Goal: Task Accomplishment & Management: Complete application form

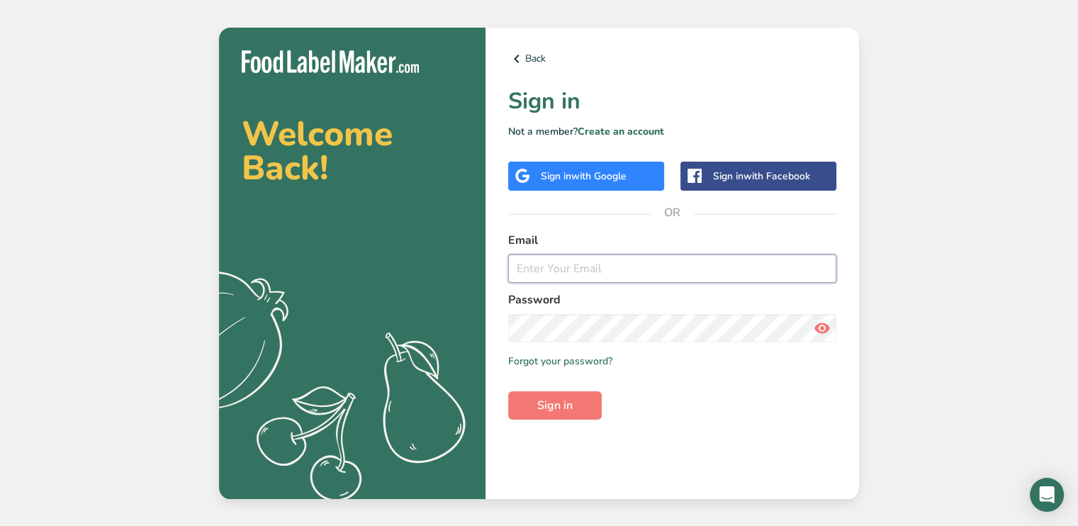
click at [532, 272] on input "email" at bounding box center [672, 268] width 328 height 28
click at [955, 249] on div "Welcome Back! .a{fill:#f5f3ed;} Back Sign in Not a member? Create an account Si…" at bounding box center [539, 263] width 1078 height 526
click at [524, 58] on icon at bounding box center [516, 59] width 17 height 26
click at [574, 183] on div "Sign in with Google" at bounding box center [586, 176] width 156 height 29
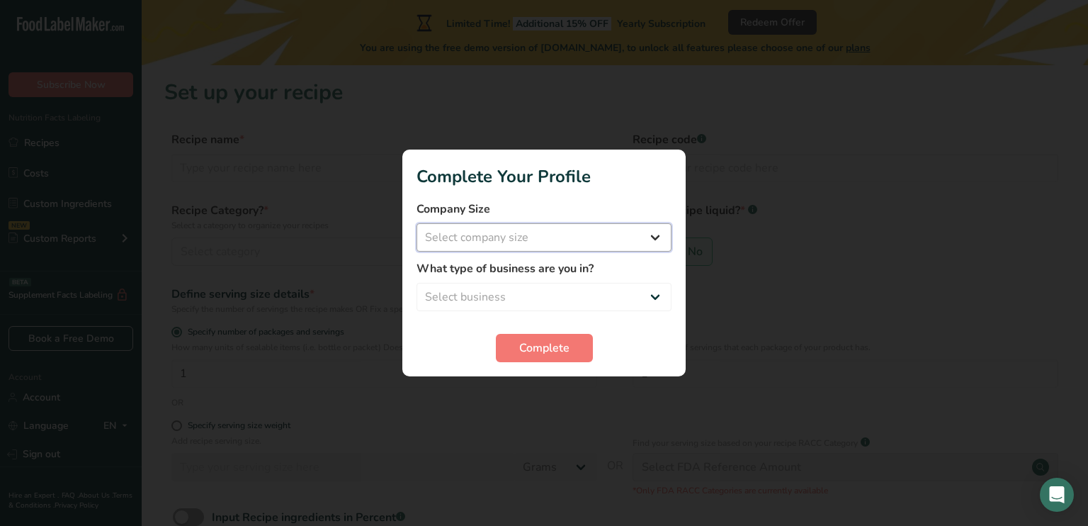
click at [652, 239] on select "Select company size Fewer than 10 Employees 10 to 50 Employees 51 to 500 Employ…" at bounding box center [544, 237] width 255 height 28
select select "1"
click at [417, 223] on select "Select company size Fewer than 10 Employees 10 to 50 Employees 51 to 500 Employ…" at bounding box center [544, 237] width 255 height 28
click at [601, 297] on select "Select business Packaged Food Manufacturer Restaurant & Cafe Bakery Meal Plans …" at bounding box center [544, 297] width 255 height 28
select select "4"
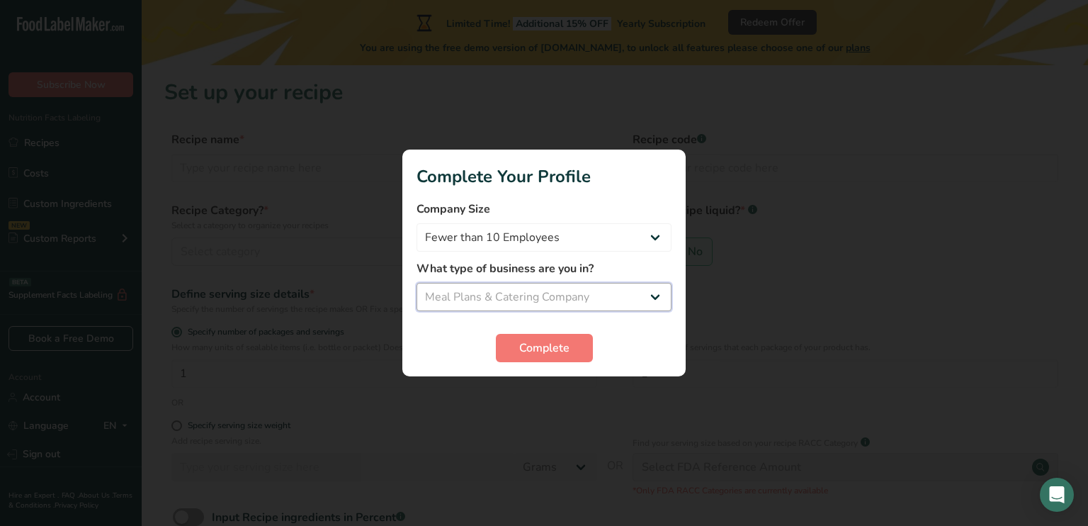
click at [417, 283] on select "Select business Packaged Food Manufacturer Restaurant & Cafe Bakery Meal Plans …" at bounding box center [544, 297] width 255 height 28
click at [558, 345] on span "Complete" at bounding box center [544, 347] width 50 height 17
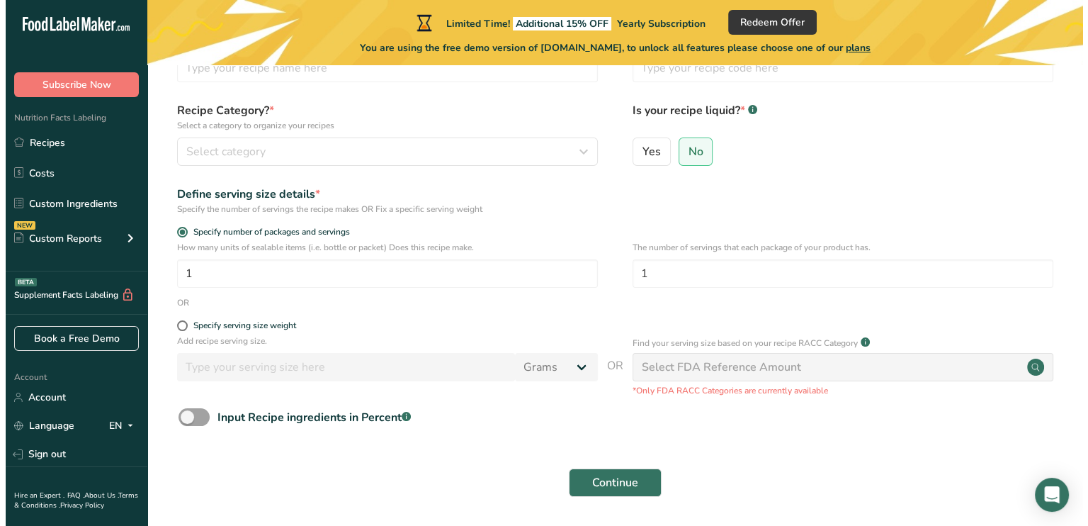
scroll to position [142, 0]
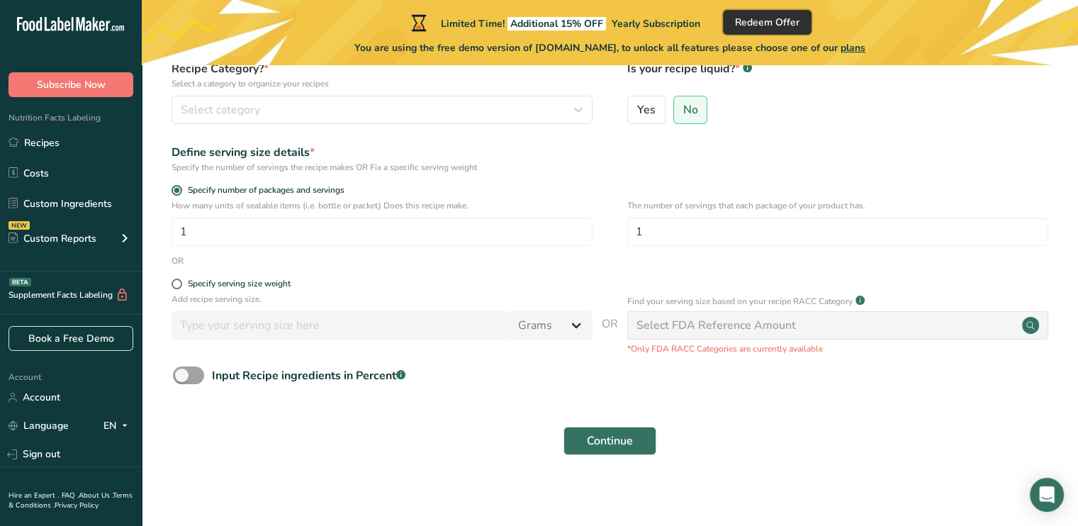
click at [796, 21] on span "Redeem Offer" at bounding box center [767, 22] width 64 height 15
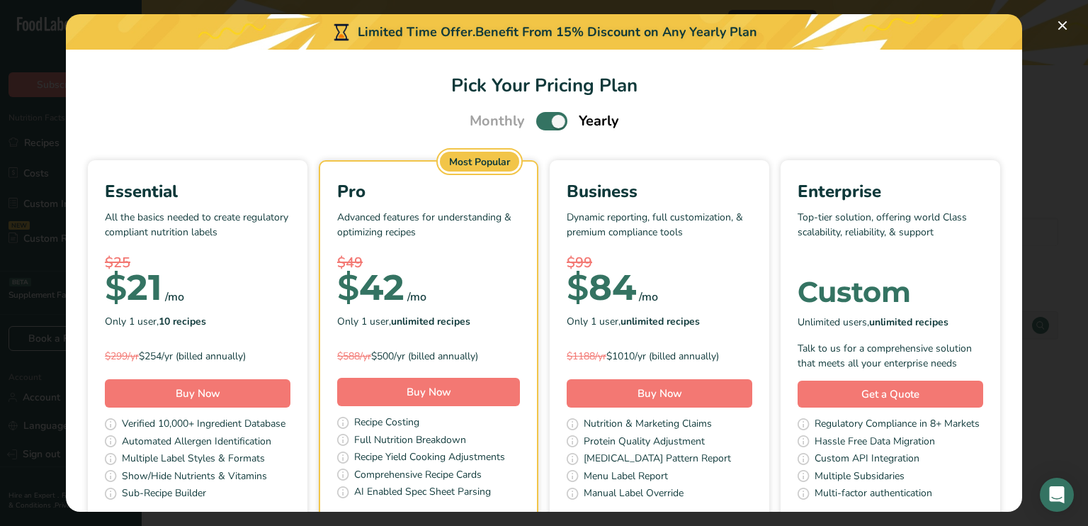
scroll to position [0, 0]
click at [557, 125] on span "Pick Your Pricing Plan Modal" at bounding box center [551, 122] width 31 height 18
click at [546, 125] on input "Pick Your Pricing Plan Modal" at bounding box center [540, 122] width 9 height 9
checkbox input "false"
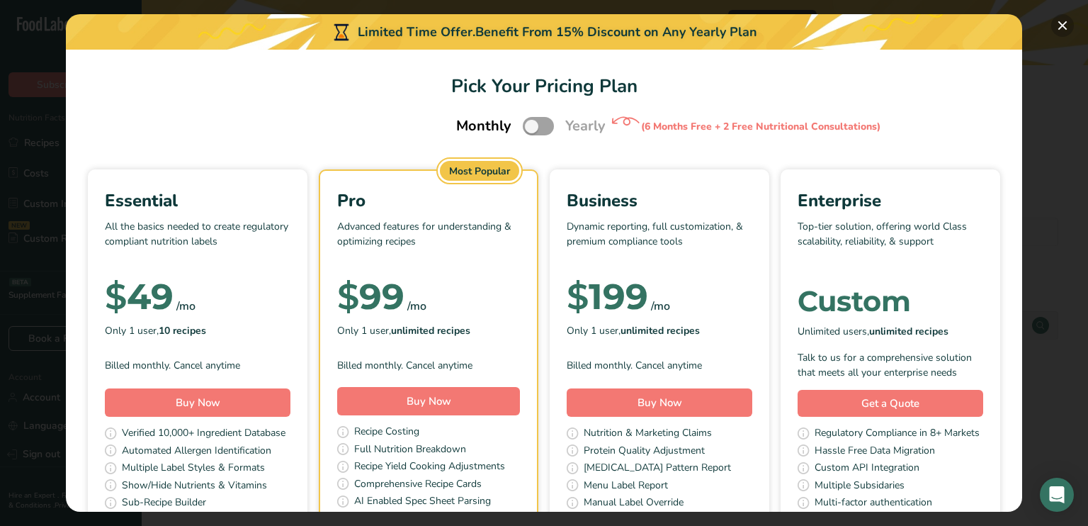
click at [1063, 29] on button "Pick Your Pricing Plan Modal" at bounding box center [1062, 25] width 23 height 23
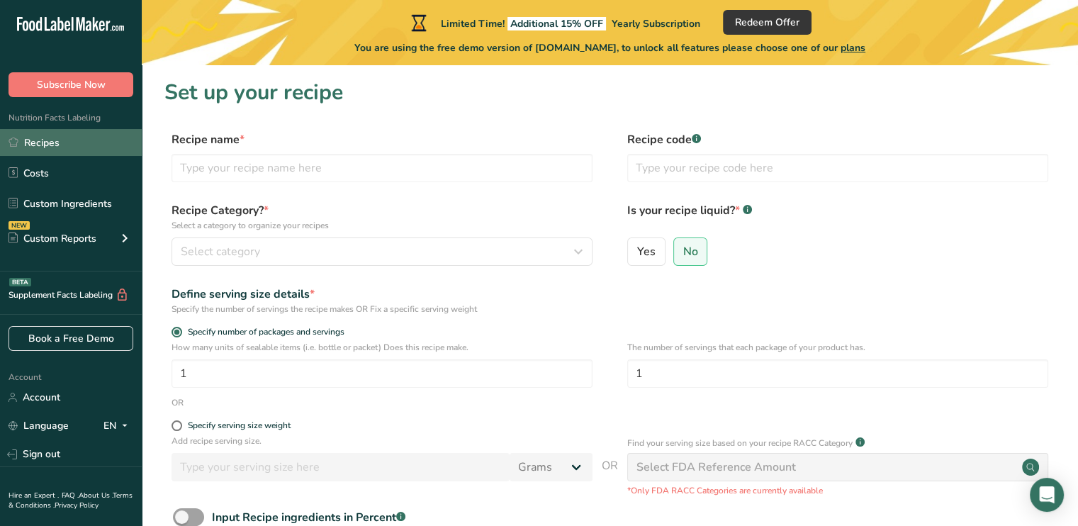
click at [26, 146] on link "Recipes" at bounding box center [71, 142] width 142 height 27
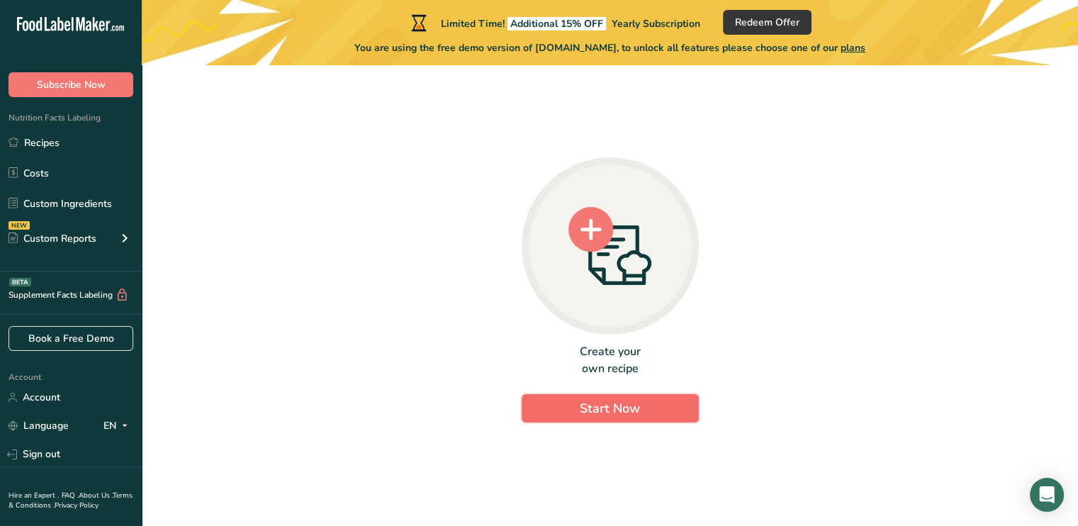
click at [622, 415] on span "Start Now" at bounding box center [610, 408] width 60 height 17
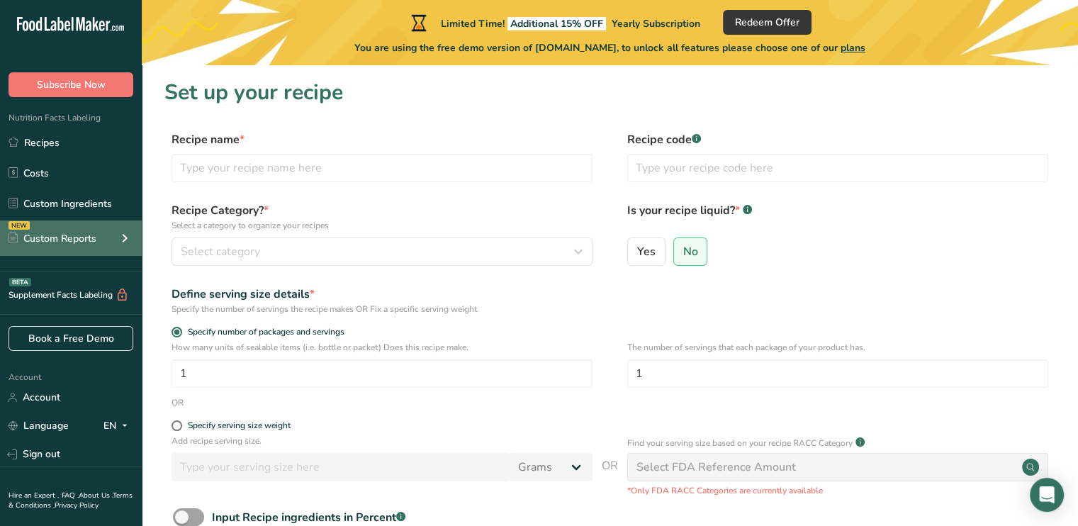
click at [55, 239] on div "Custom Reports" at bounding box center [53, 238] width 88 height 15
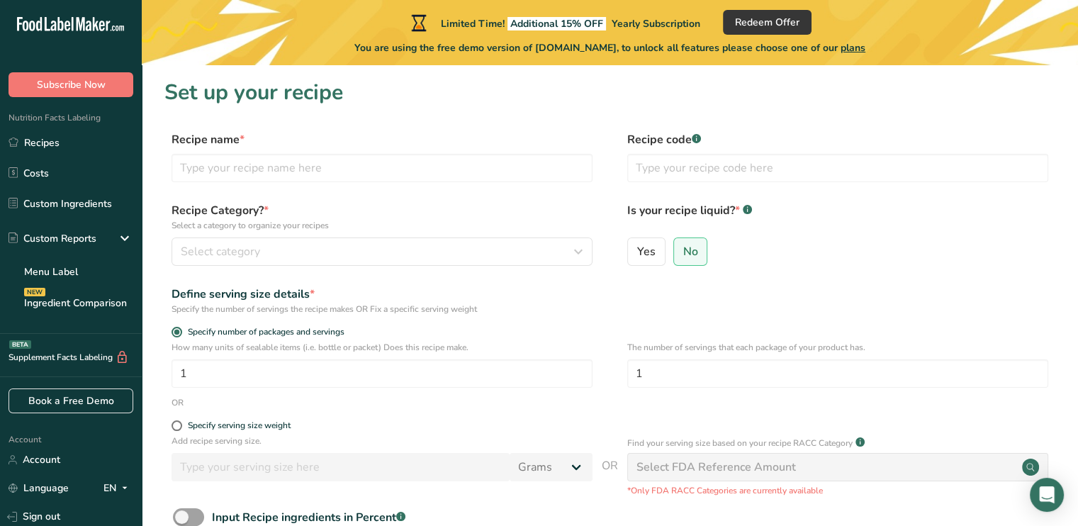
click at [912, 116] on section "Set up your recipe Recipe name * Recipe code .a-a{fill:#347362;}.b-a{fill:#fff;…" at bounding box center [610, 346] width 936 height 563
click at [50, 270] on link "Menu Label" at bounding box center [71, 271] width 142 height 31
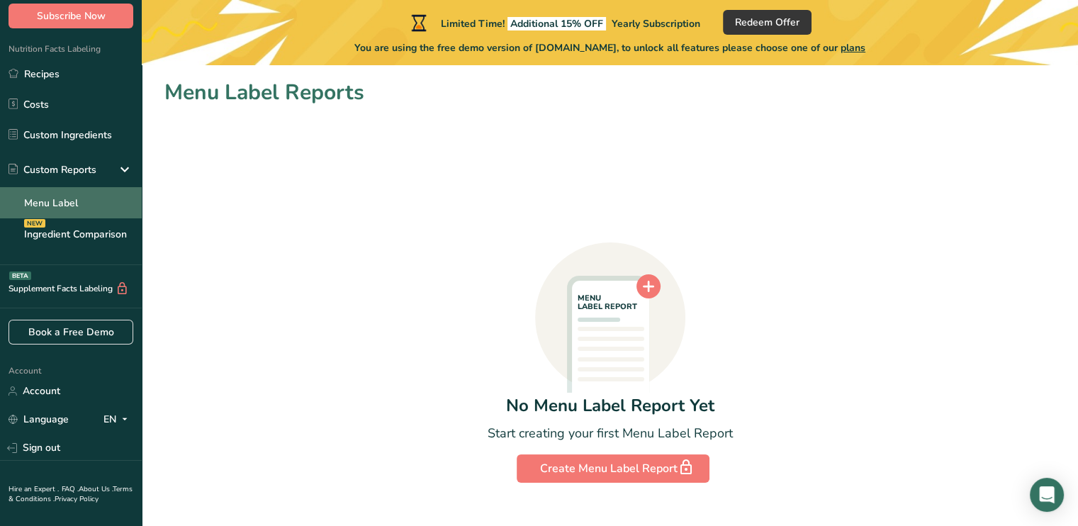
scroll to position [71, 0]
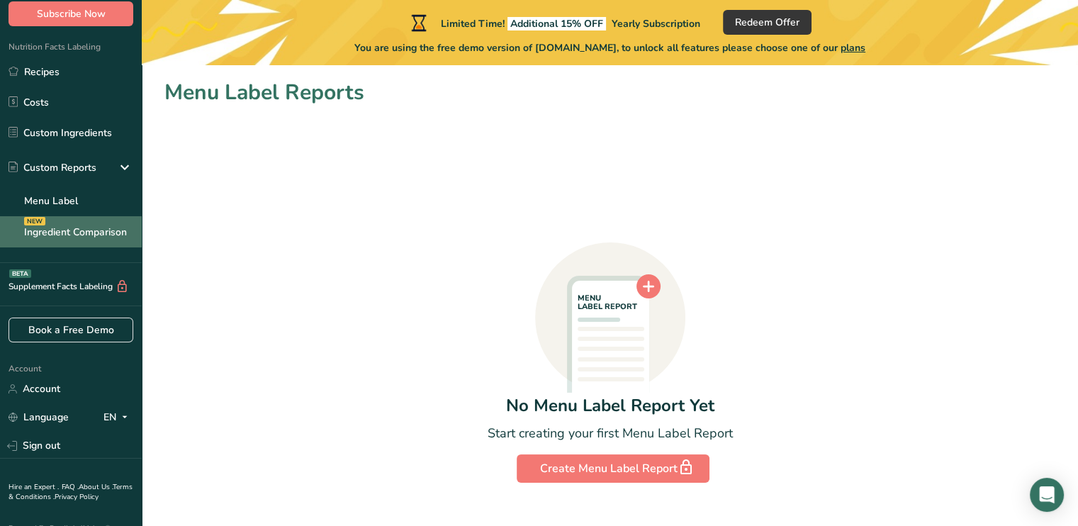
click at [45, 222] on div "NEW" at bounding box center [34, 221] width 21 height 9
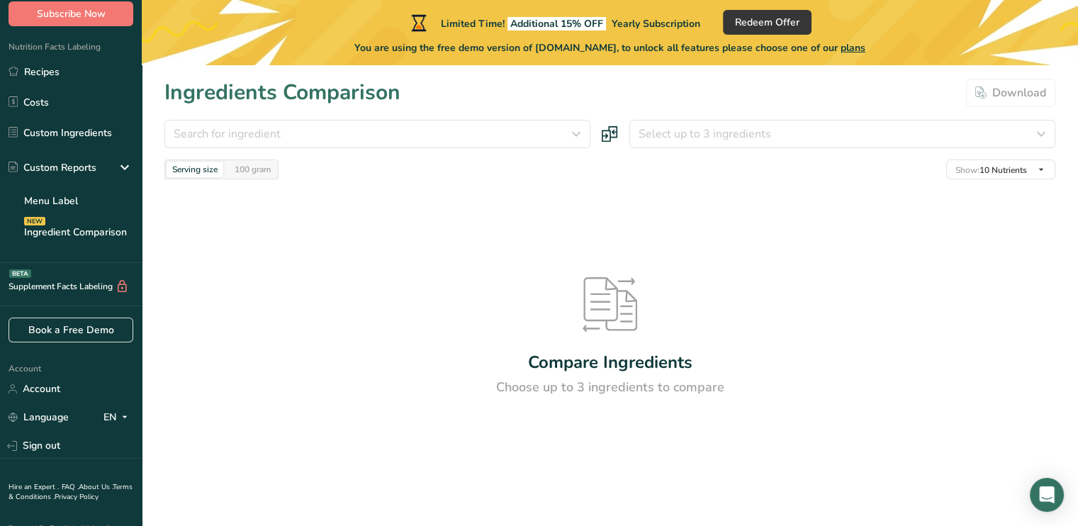
click at [878, 366] on div "Compare Ingredients Choose up to 3 ingredients to compare" at bounding box center [609, 336] width 891 height 315
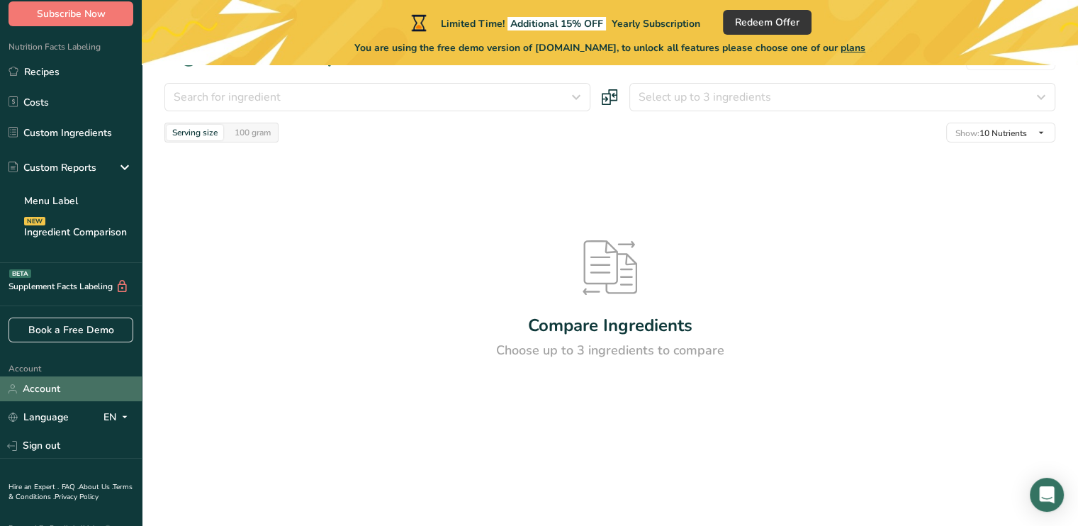
click at [45, 388] on link "Account" at bounding box center [71, 388] width 142 height 25
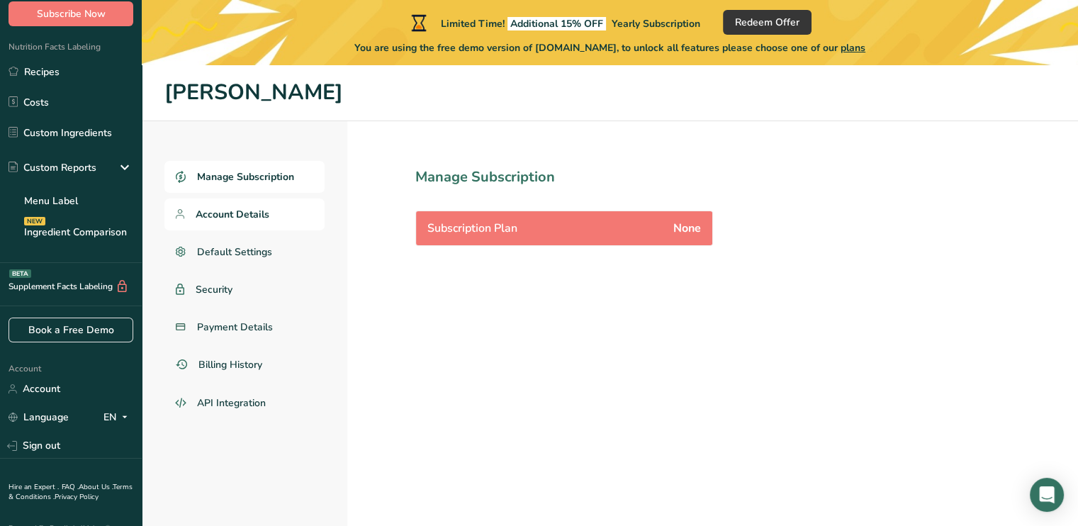
click at [230, 216] on span "Account Details" at bounding box center [233, 214] width 74 height 15
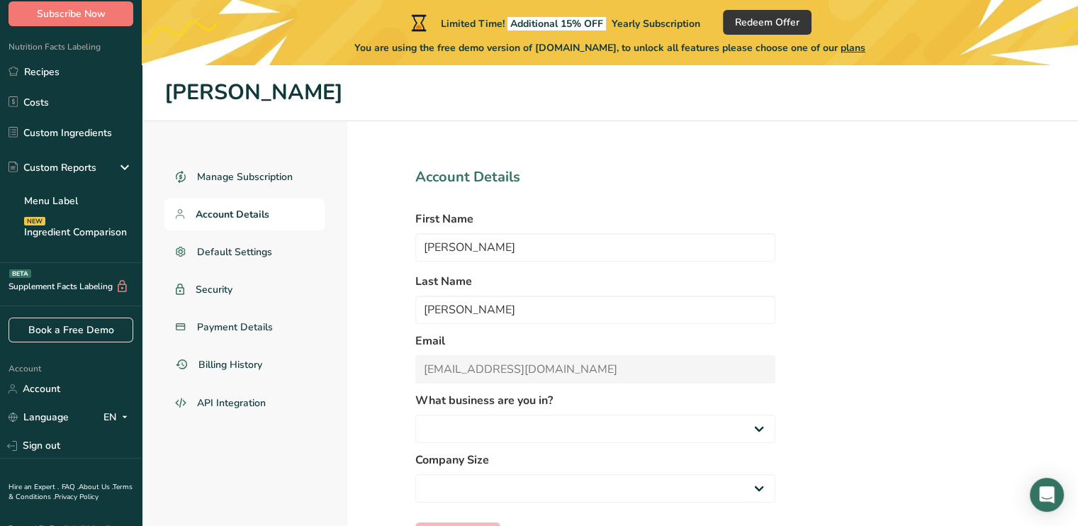
select select "4"
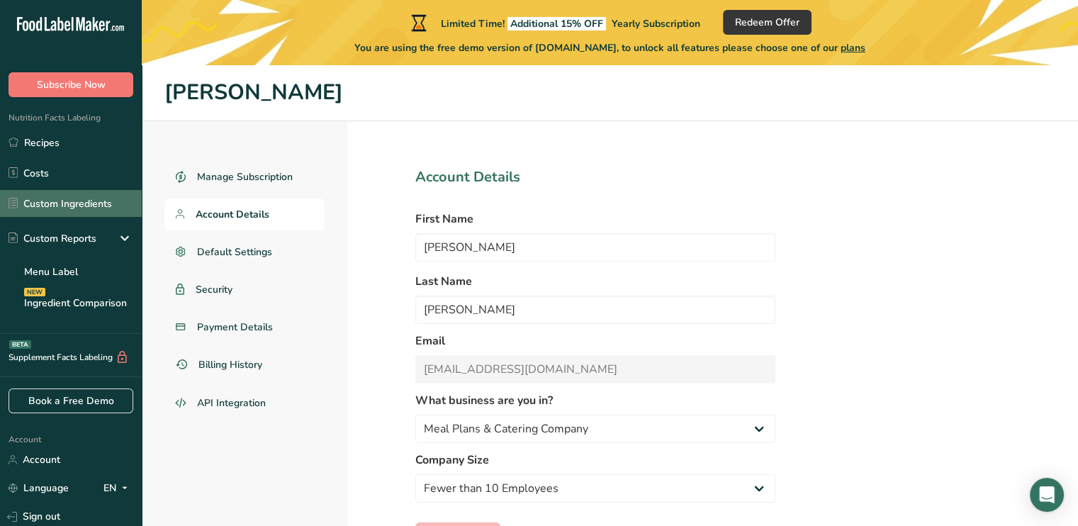
click at [96, 129] on link "Recipes" at bounding box center [71, 142] width 142 height 27
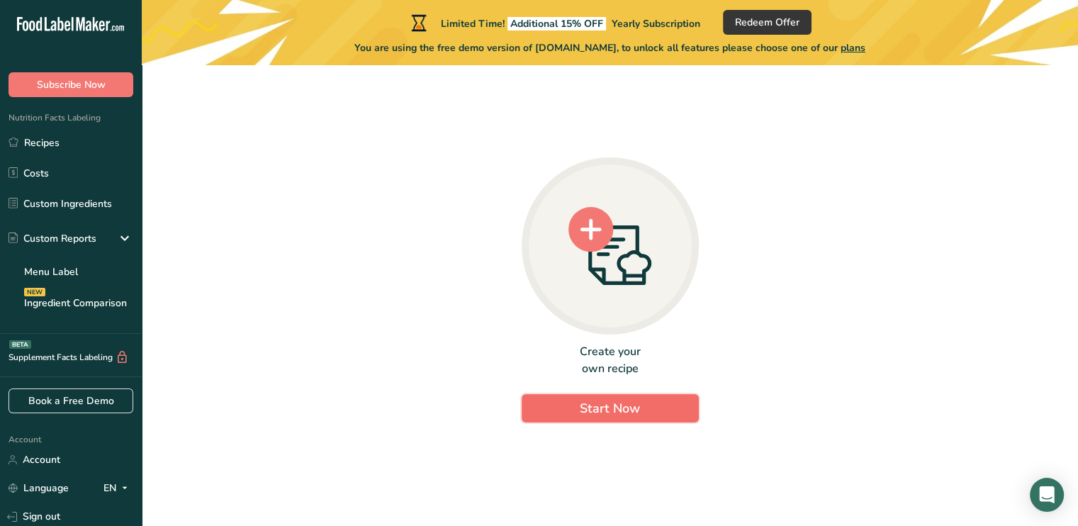
click at [659, 407] on button "Start Now" at bounding box center [609, 408] width 177 height 28
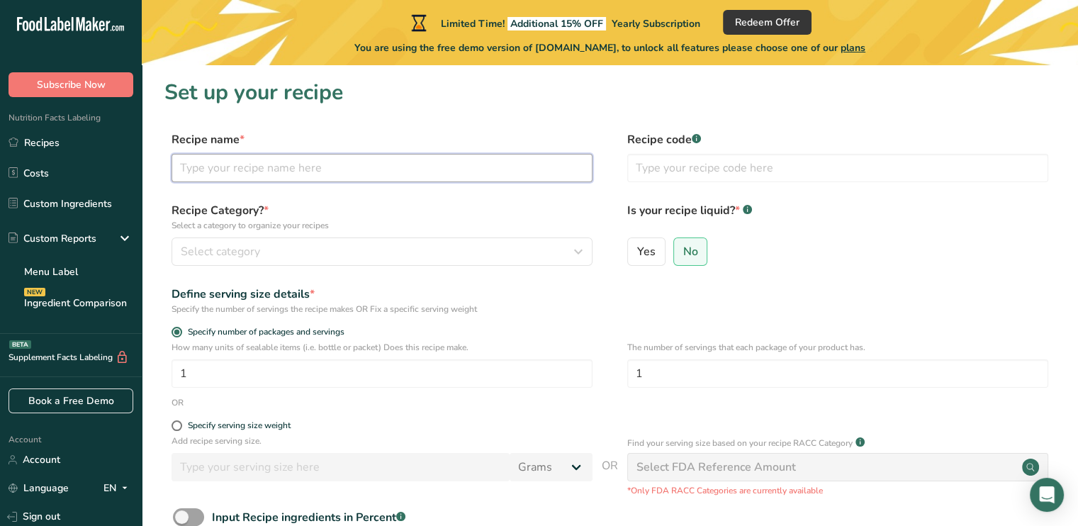
click at [394, 171] on input "text" at bounding box center [381, 168] width 421 height 28
click at [340, 246] on div "Select category" at bounding box center [378, 251] width 394 height 17
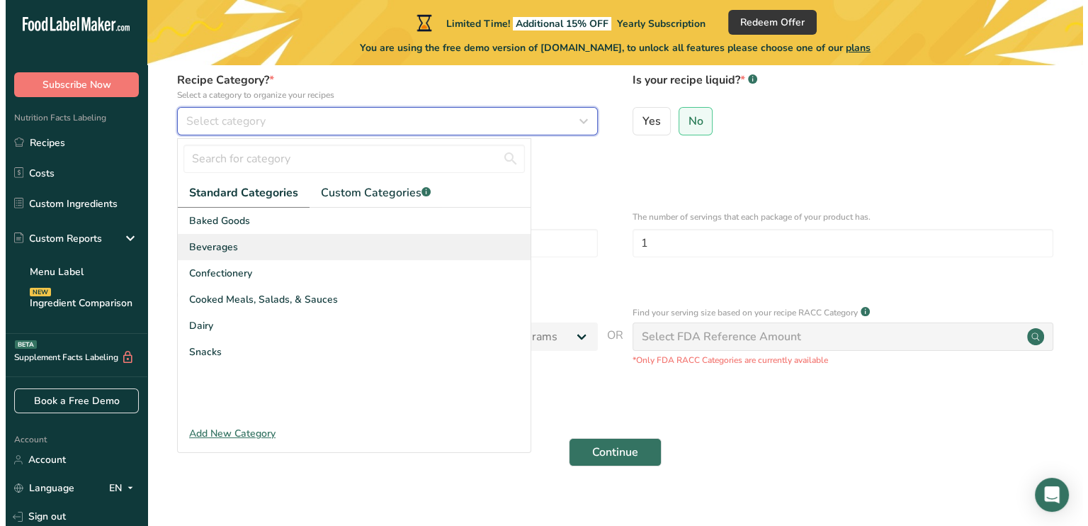
scroll to position [142, 0]
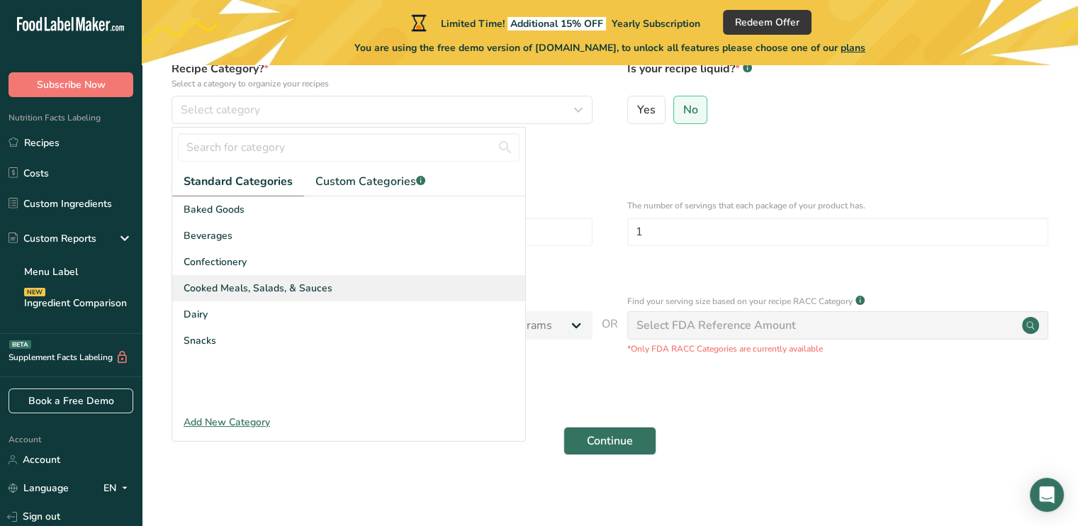
click at [236, 286] on span "Cooked Meals, Salads, & Sauces" at bounding box center [257, 288] width 149 height 15
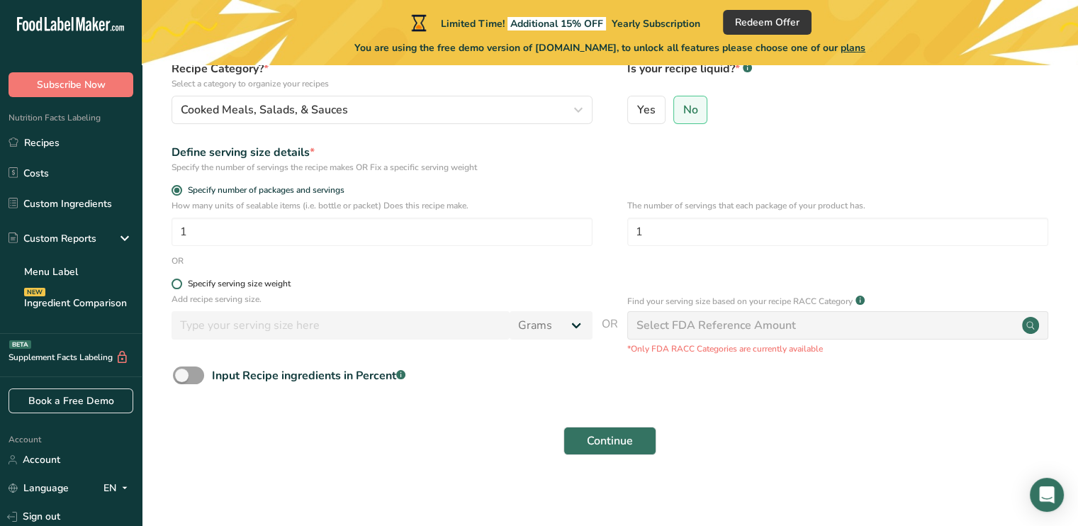
click at [173, 286] on span at bounding box center [176, 283] width 11 height 11
click at [173, 286] on input "Specify serving size weight" at bounding box center [175, 283] width 9 height 9
radio input "true"
radio input "false"
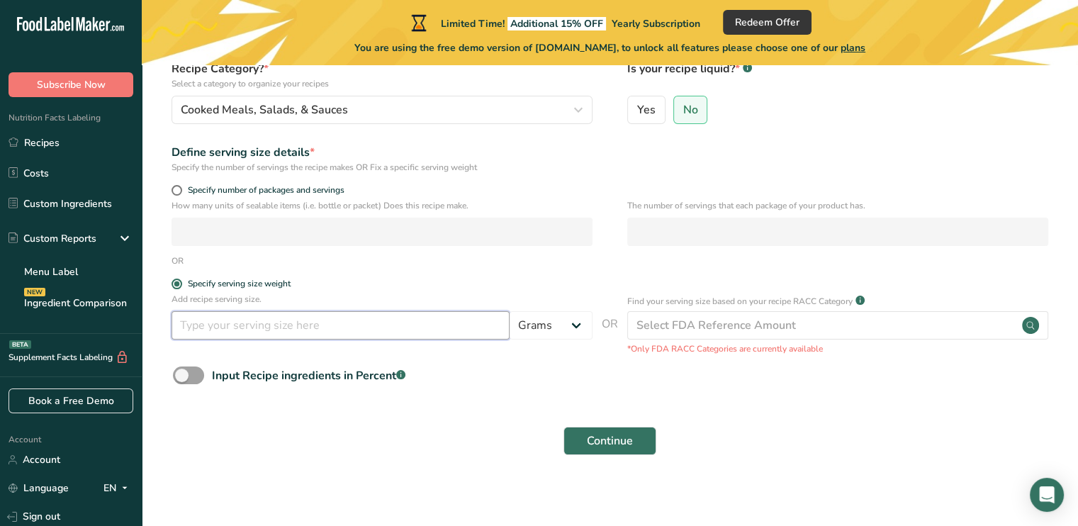
click at [306, 328] on input "number" at bounding box center [340, 325] width 338 height 28
type input "25"
click at [555, 329] on select "Grams kg mg mcg lb oz l mL fl oz tbsp tsp cup qt gallon" at bounding box center [550, 325] width 83 height 28
select select "5"
click at [509, 311] on select "Grams kg mg mcg lb oz l mL fl oz tbsp tsp cup qt gallon" at bounding box center [550, 325] width 83 height 28
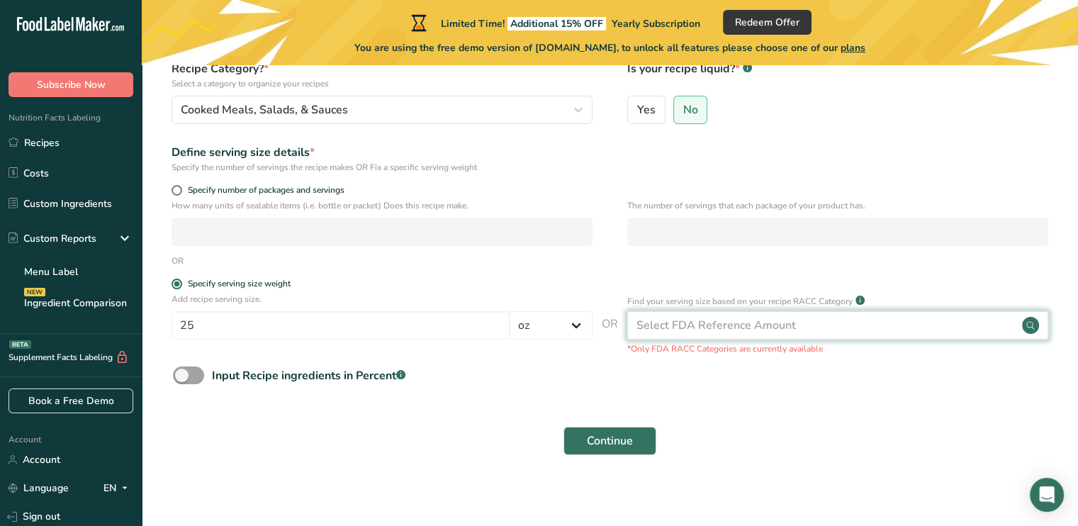
click at [961, 324] on div "Select FDA Reference Amount" at bounding box center [837, 325] width 421 height 28
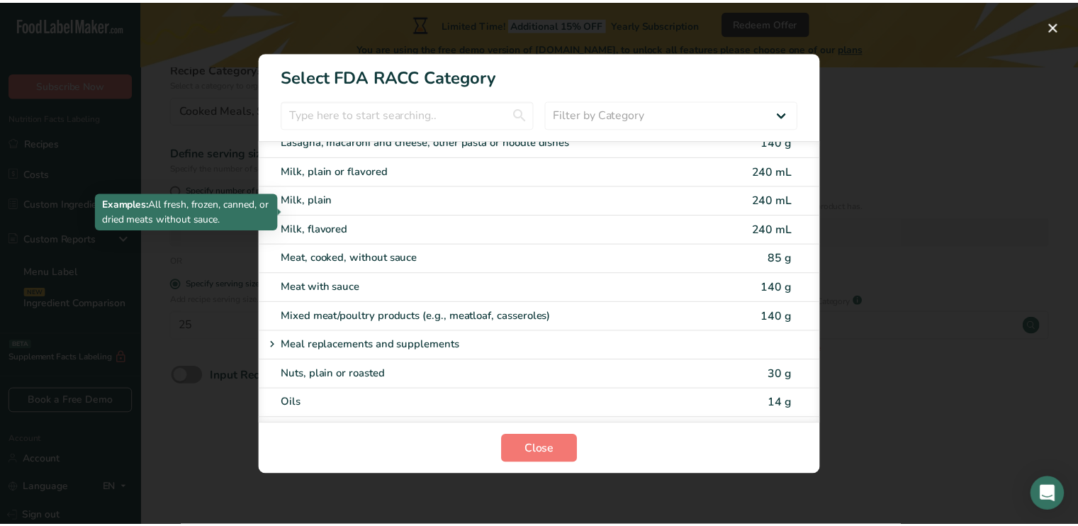
scroll to position [1842, 0]
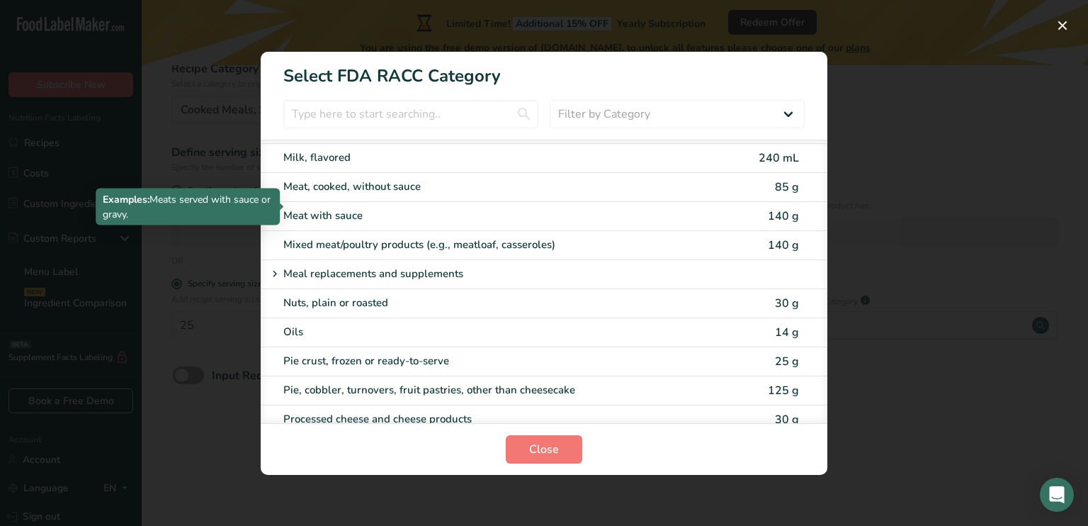
click at [365, 210] on div "Meat with sauce" at bounding box center [484, 216] width 402 height 16
type input "140"
select select "0"
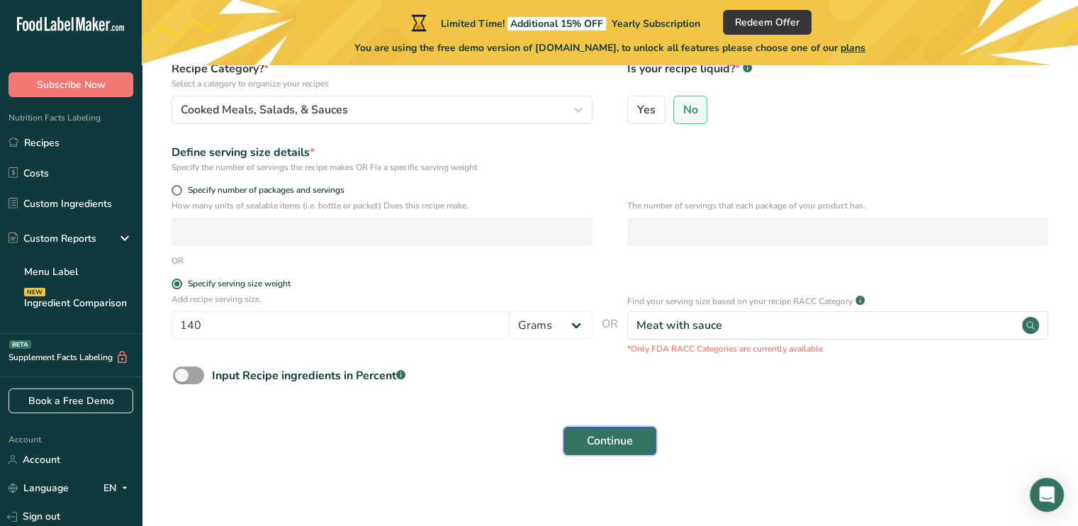
click at [628, 446] on span "Continue" at bounding box center [610, 440] width 46 height 17
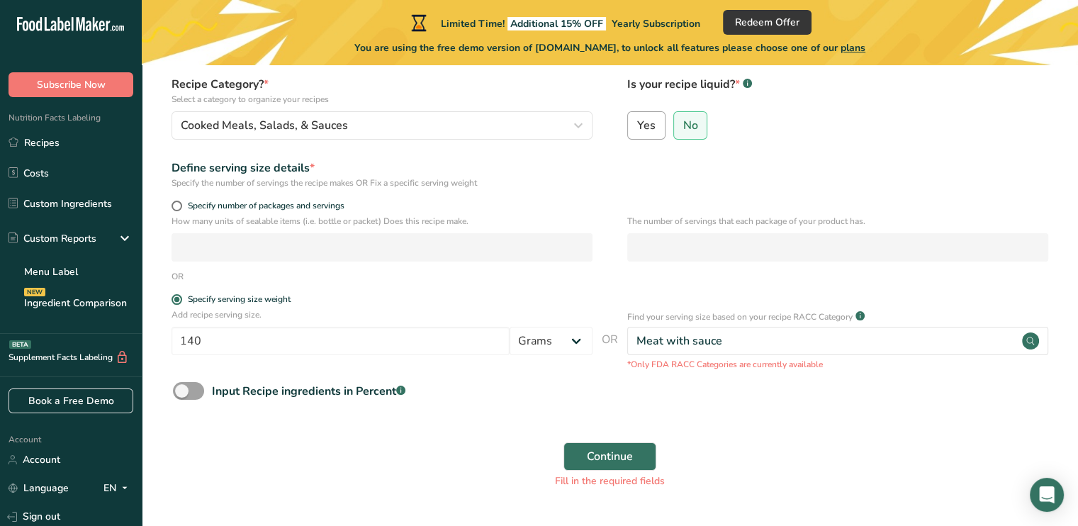
click at [650, 132] on span "Yes" at bounding box center [646, 125] width 18 height 14
click at [637, 130] on input "Yes" at bounding box center [632, 124] width 9 height 9
radio input "true"
radio input "false"
select select "22"
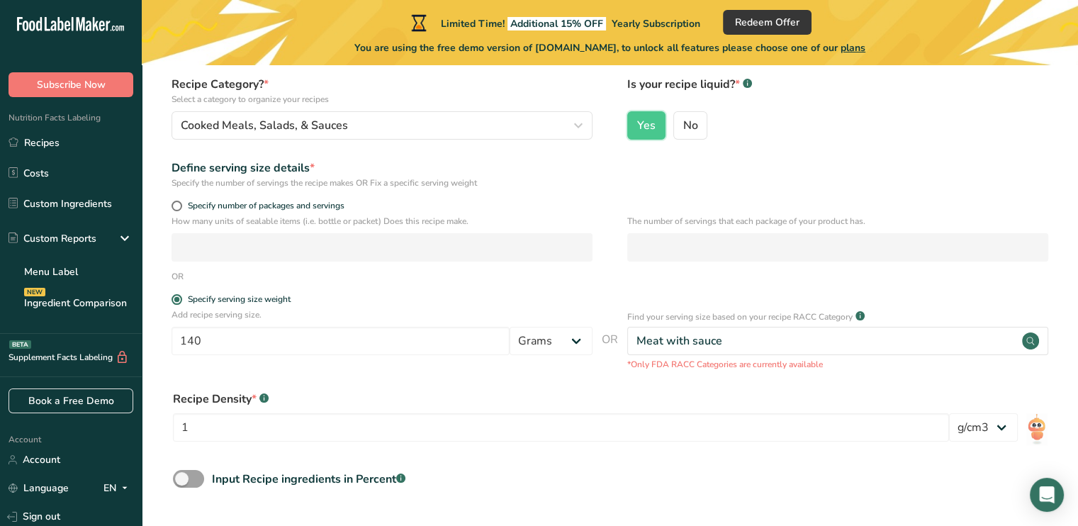
scroll to position [213, 0]
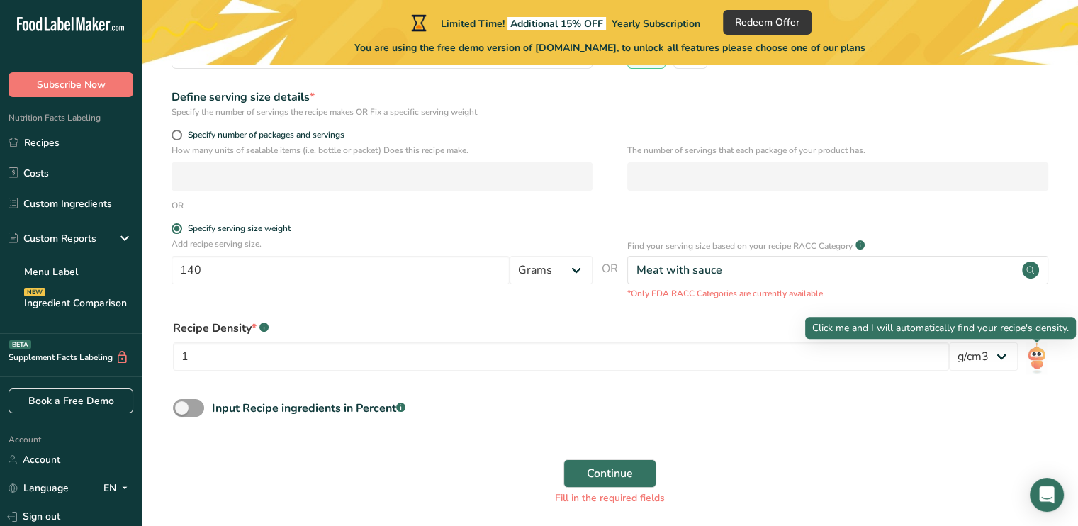
click at [1029, 361] on img at bounding box center [1036, 358] width 21 height 32
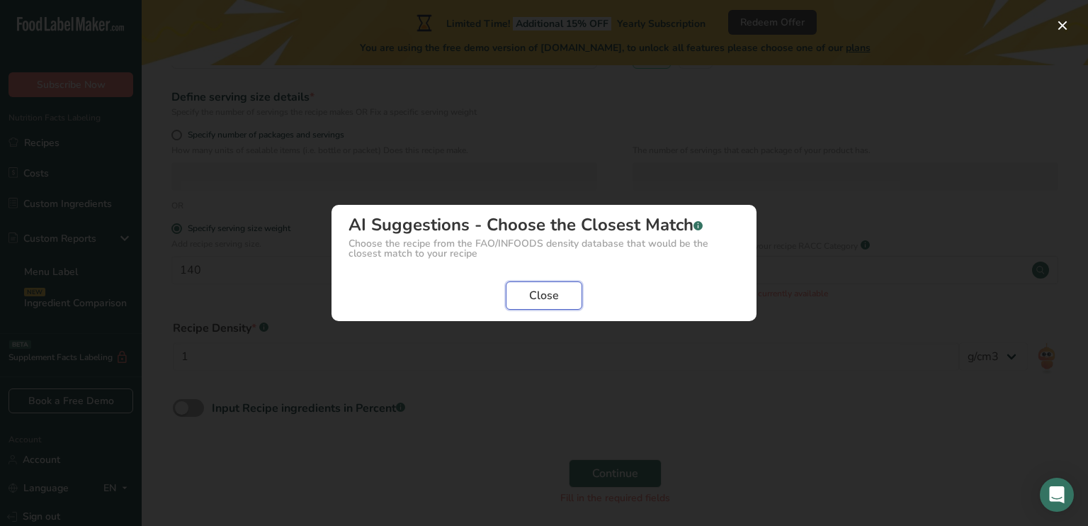
click at [569, 301] on button "Close" at bounding box center [544, 295] width 77 height 28
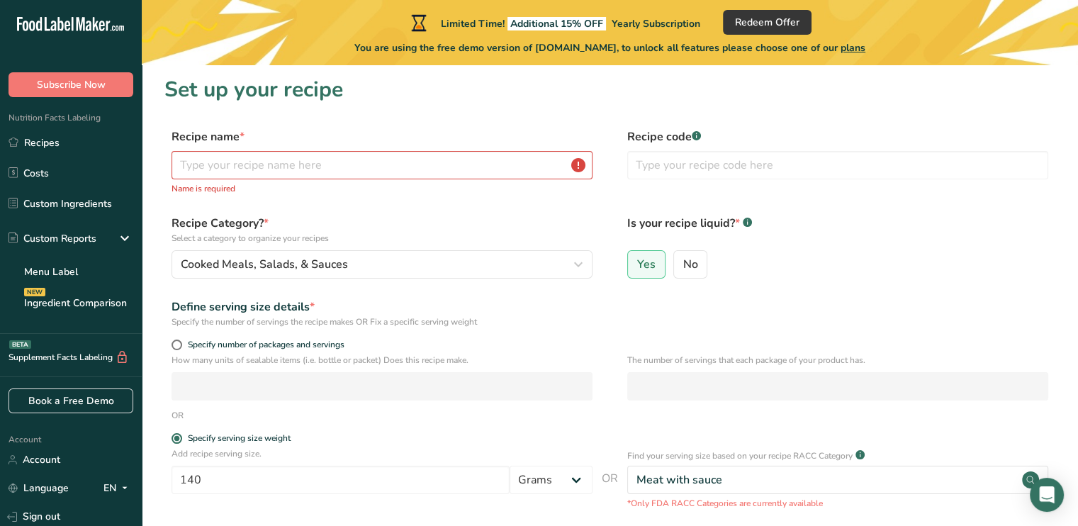
scroll to position [0, 0]
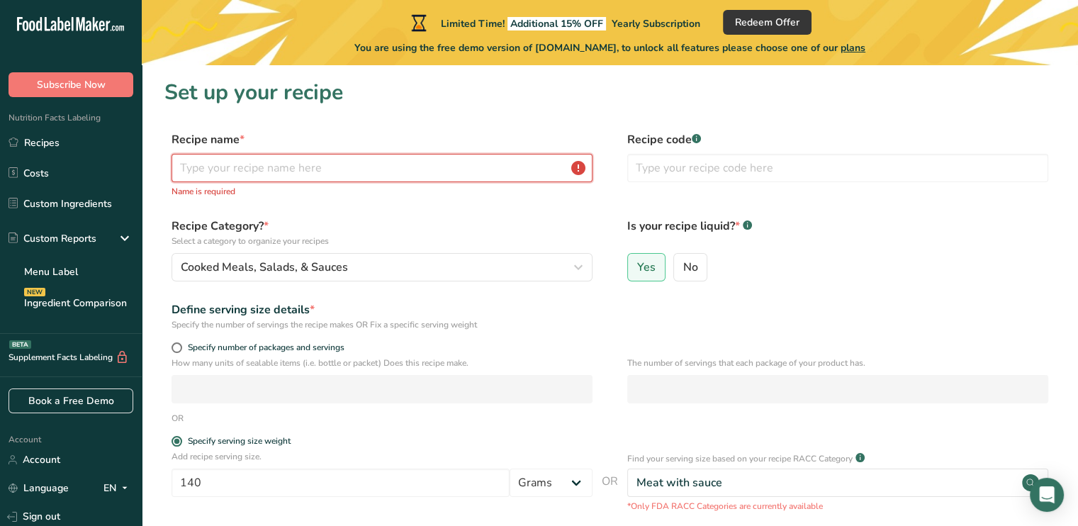
click at [213, 174] on input "text" at bounding box center [381, 168] width 421 height 28
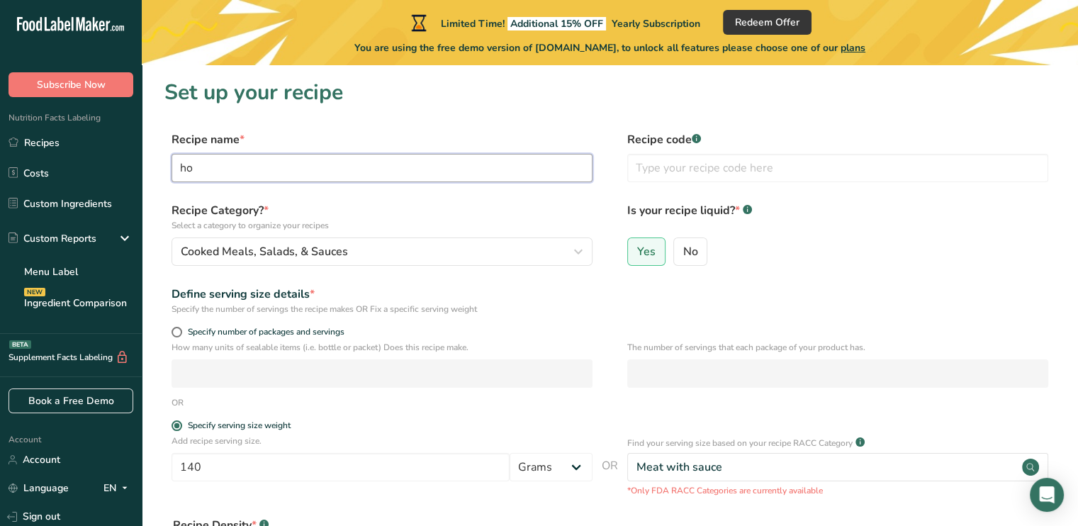
type input "h"
type input "Blazen Bowl"
click at [690, 244] on span "No" at bounding box center [690, 251] width 15 height 14
click at [683, 247] on input "No" at bounding box center [678, 251] width 9 height 9
radio input "true"
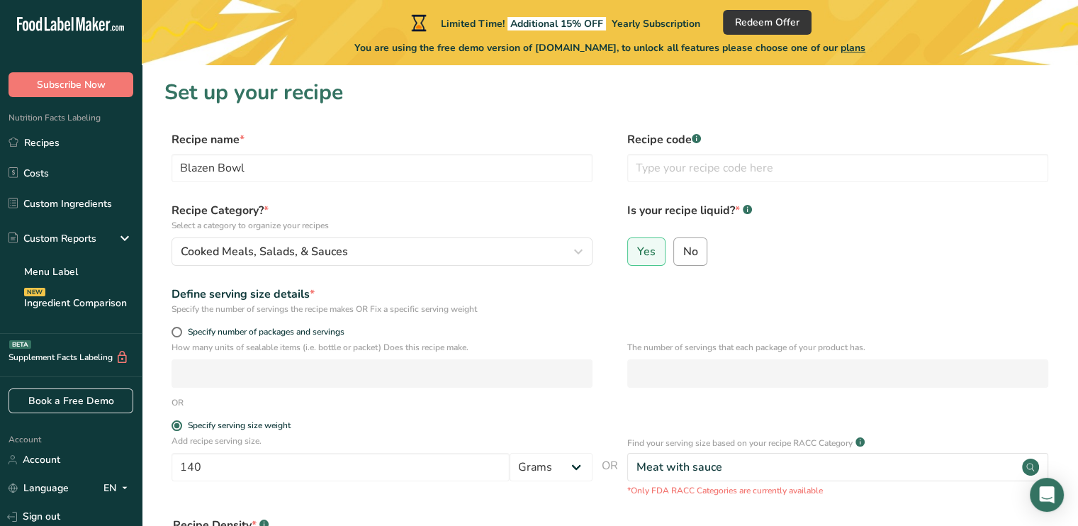
radio input "false"
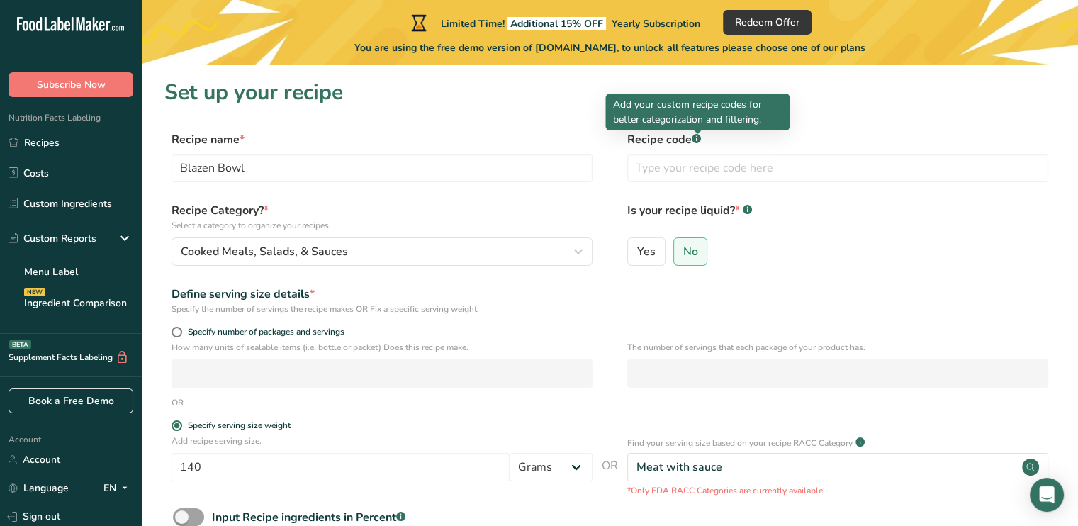
click at [698, 137] on rect at bounding box center [695, 138] width 9 height 9
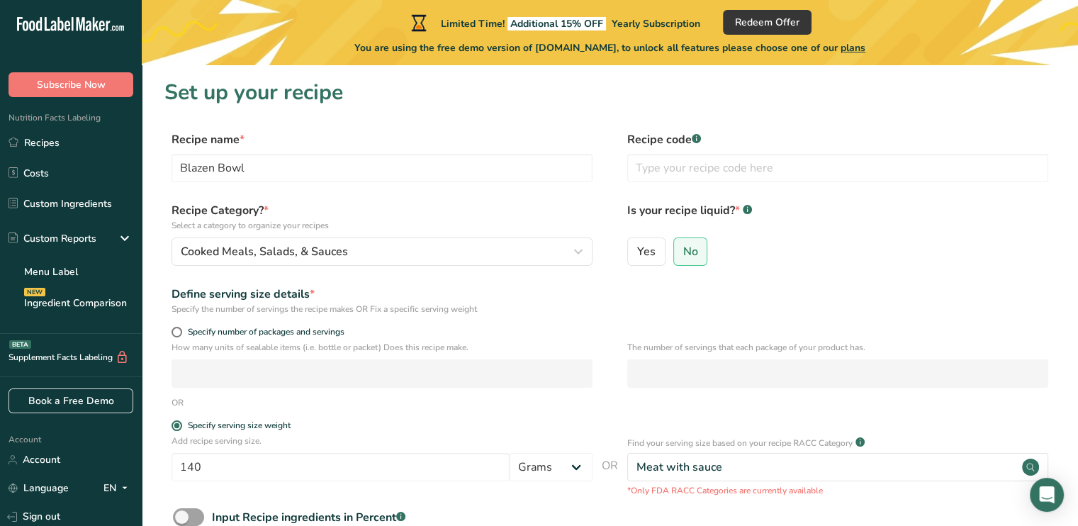
click at [697, 137] on rect at bounding box center [695, 138] width 9 height 9
click at [688, 177] on input "text" at bounding box center [837, 168] width 421 height 28
type input "B1"
click at [181, 333] on span at bounding box center [176, 332] width 11 height 11
click at [181, 333] on input "Specify number of packages and servings" at bounding box center [175, 331] width 9 height 9
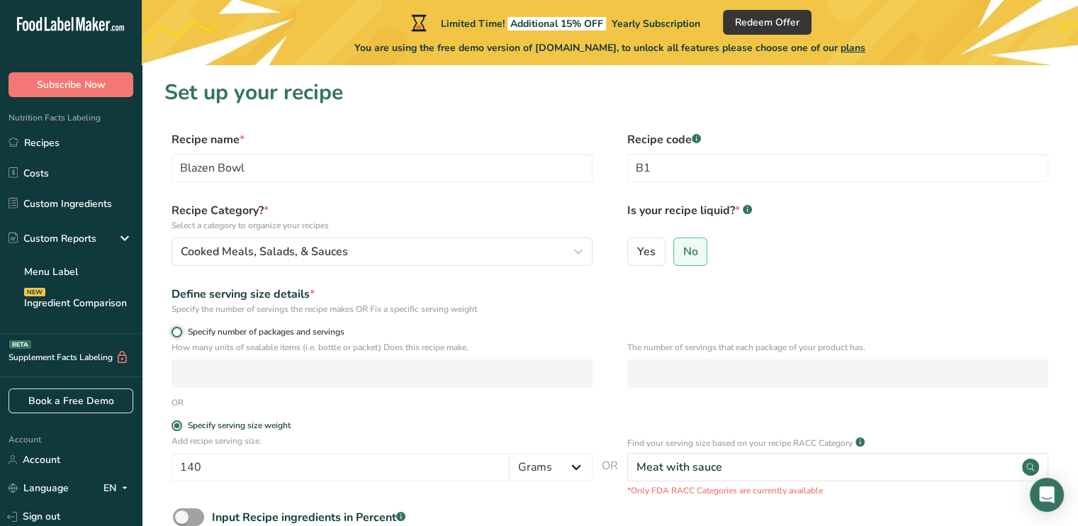
radio input "true"
radio input "false"
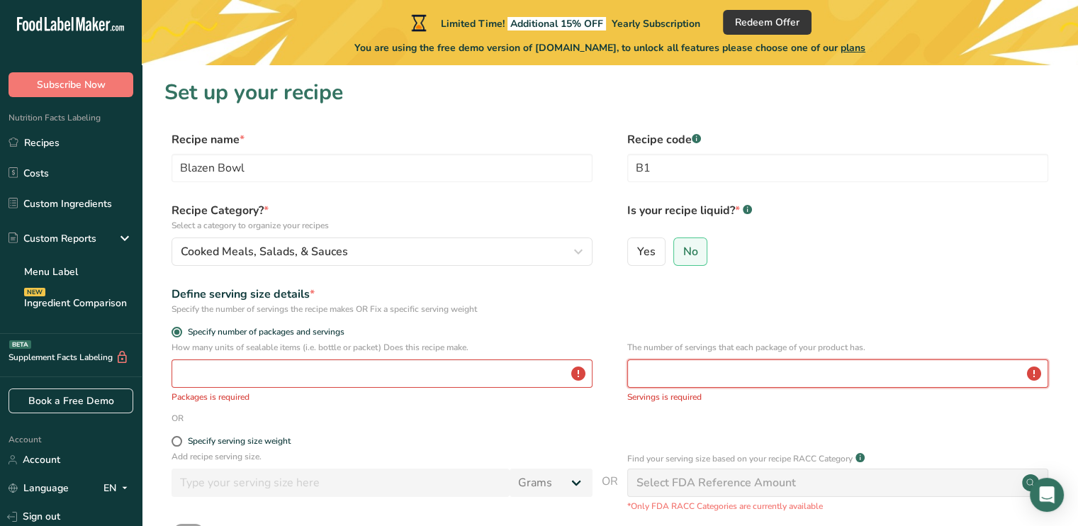
click at [867, 375] on input "number" at bounding box center [837, 373] width 421 height 28
type input "1"
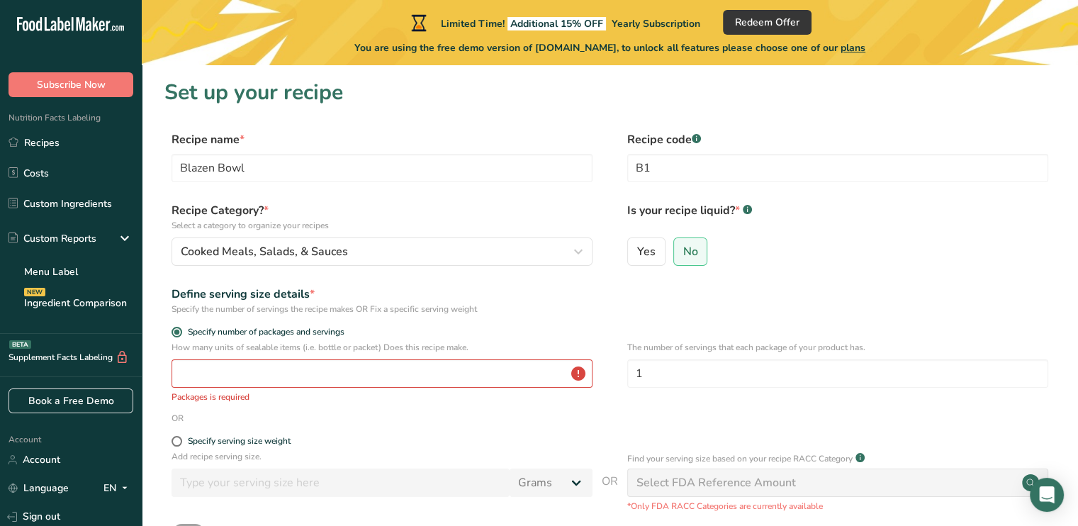
click at [704, 405] on div "The number of servings that each package of your product has. 1" at bounding box center [837, 376] width 421 height 71
click at [384, 372] on input "number" at bounding box center [381, 373] width 421 height 28
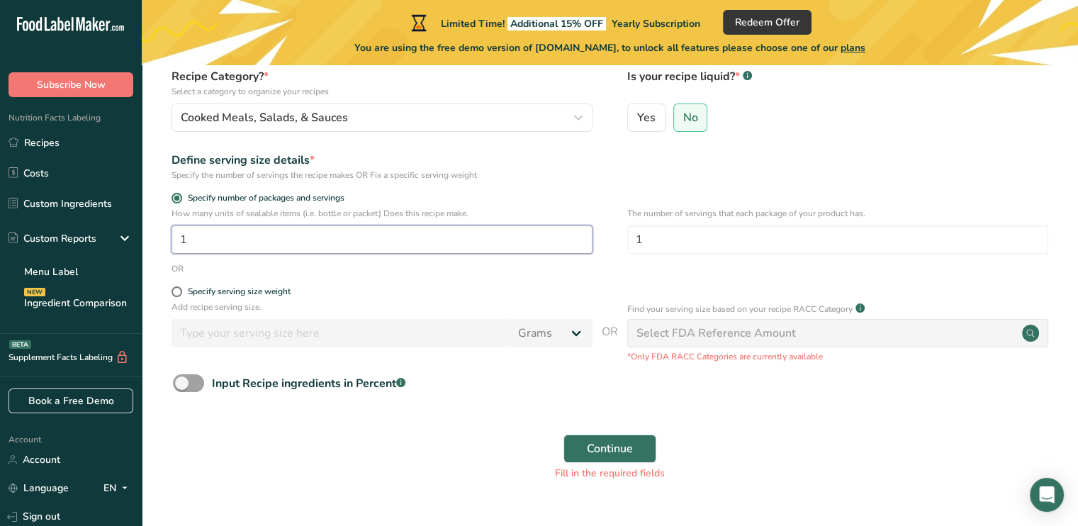
scroll to position [166, 0]
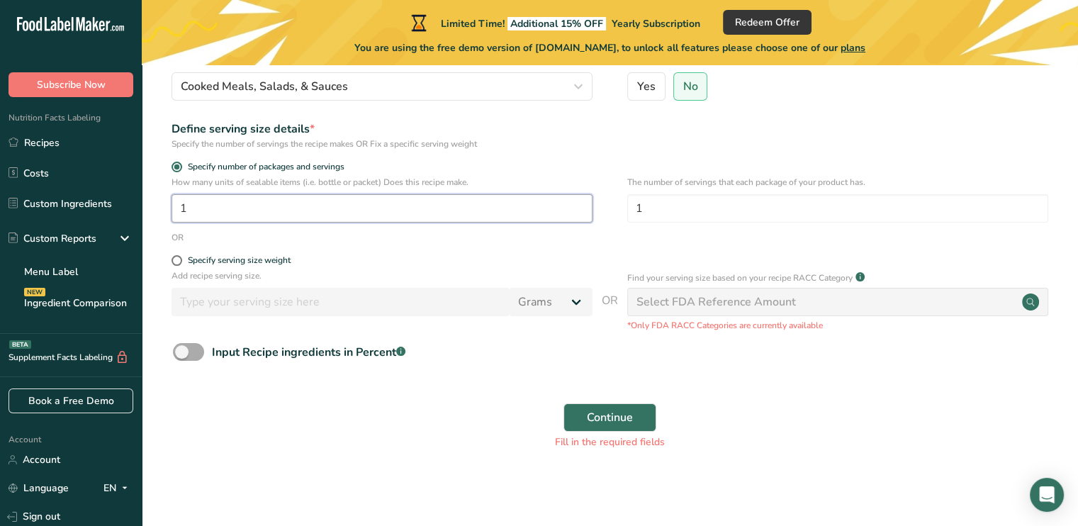
type input "1"
click at [185, 354] on span at bounding box center [188, 352] width 31 height 18
click at [182, 354] on input "Input Recipe ingredients in Percent .a-a{fill:#347362;}.b-a{fill:#fff;}" at bounding box center [177, 351] width 9 height 9
checkbox input "true"
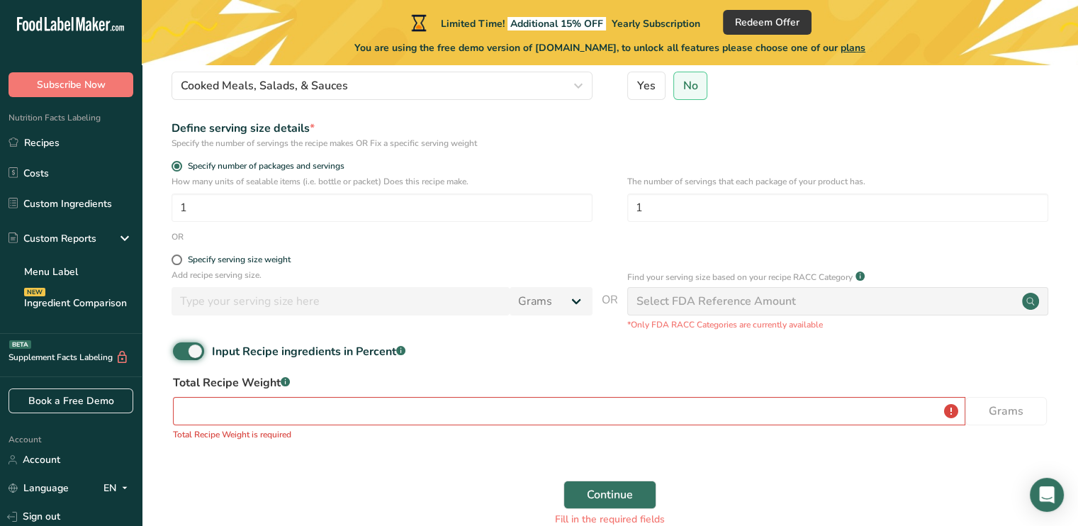
scroll to position [237, 0]
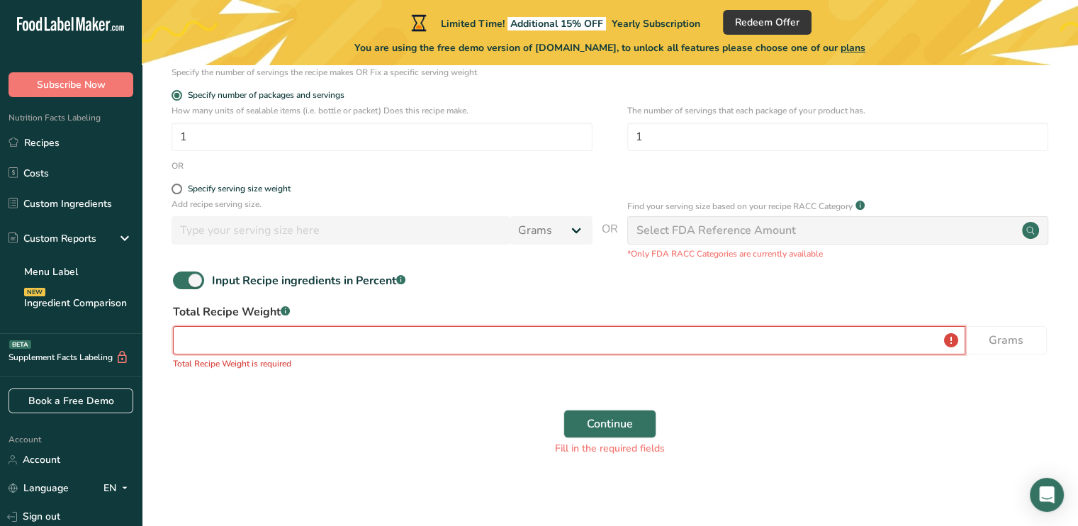
click at [867, 351] on input "number" at bounding box center [569, 340] width 792 height 28
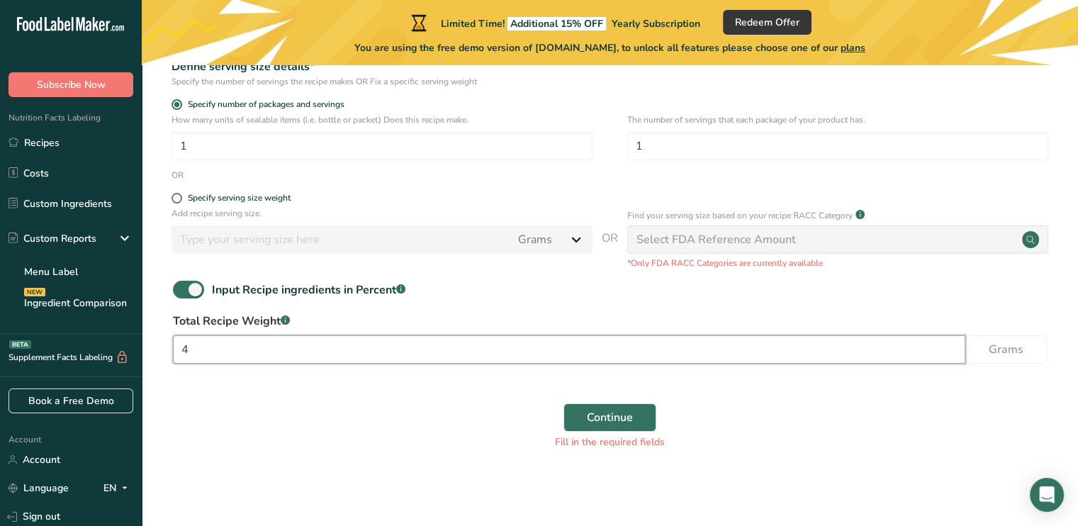
type input "4"
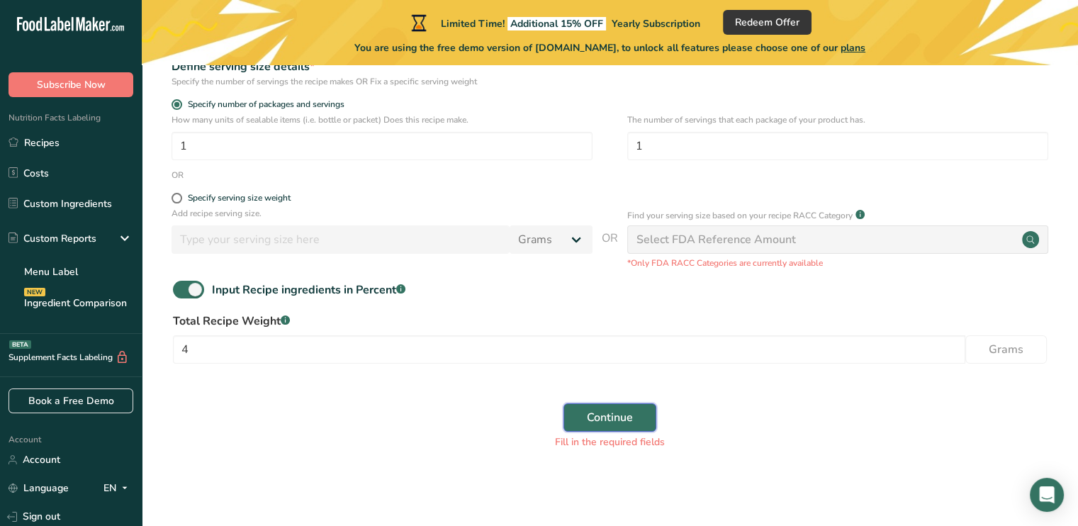
click at [640, 417] on button "Continue" at bounding box center [609, 417] width 93 height 28
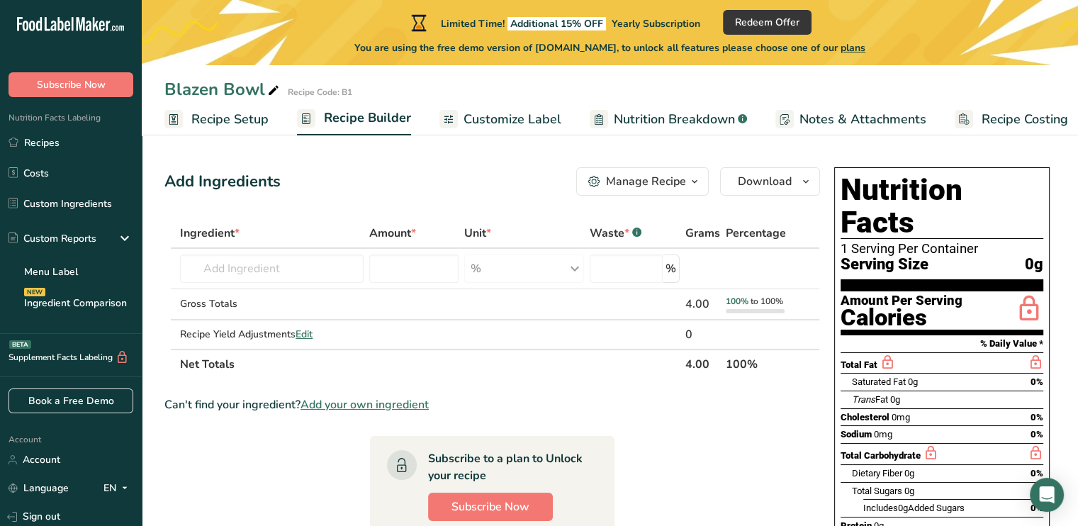
click at [480, 121] on span "Customize Label" at bounding box center [512, 119] width 98 height 19
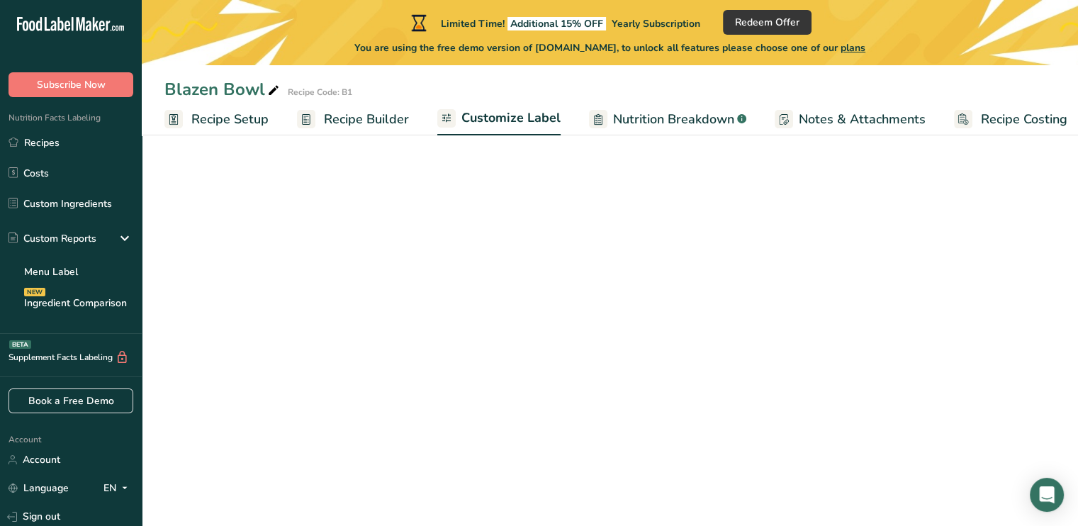
scroll to position [0, 12]
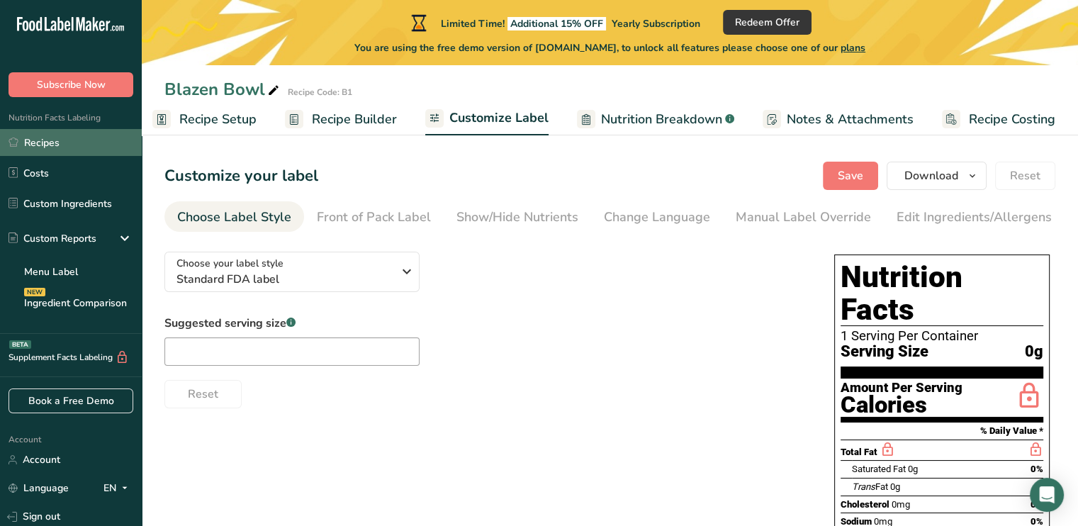
click at [33, 145] on link "Recipes" at bounding box center [71, 142] width 142 height 27
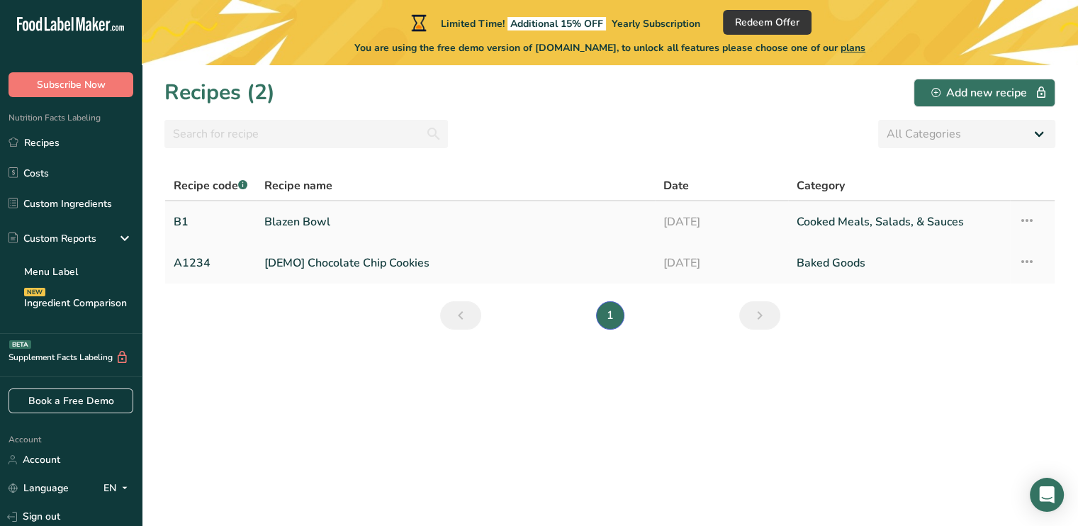
click at [306, 220] on link "Blazen Bowl" at bounding box center [455, 222] width 382 height 30
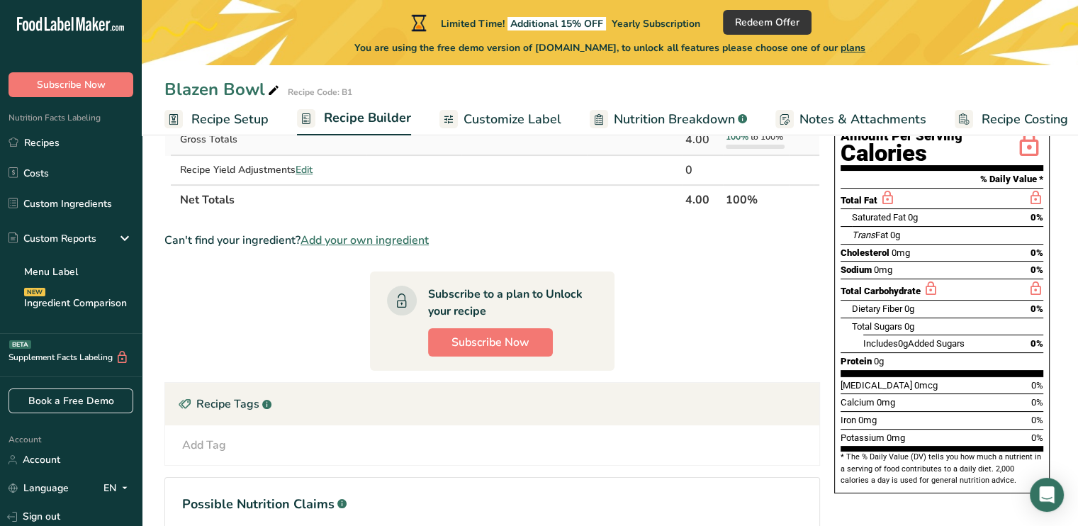
scroll to position [132, 0]
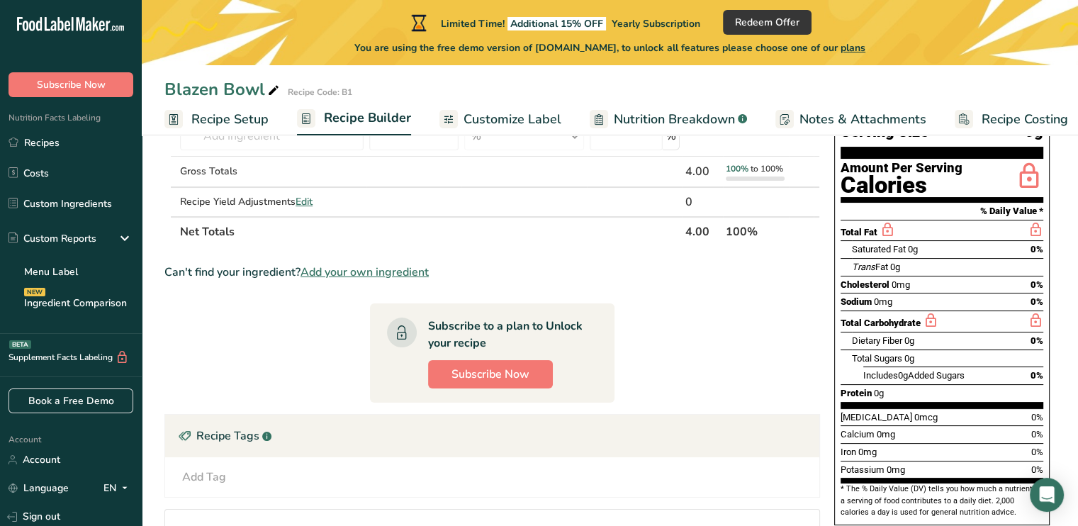
click at [669, 119] on span "Nutrition Breakdown" at bounding box center [674, 119] width 121 height 19
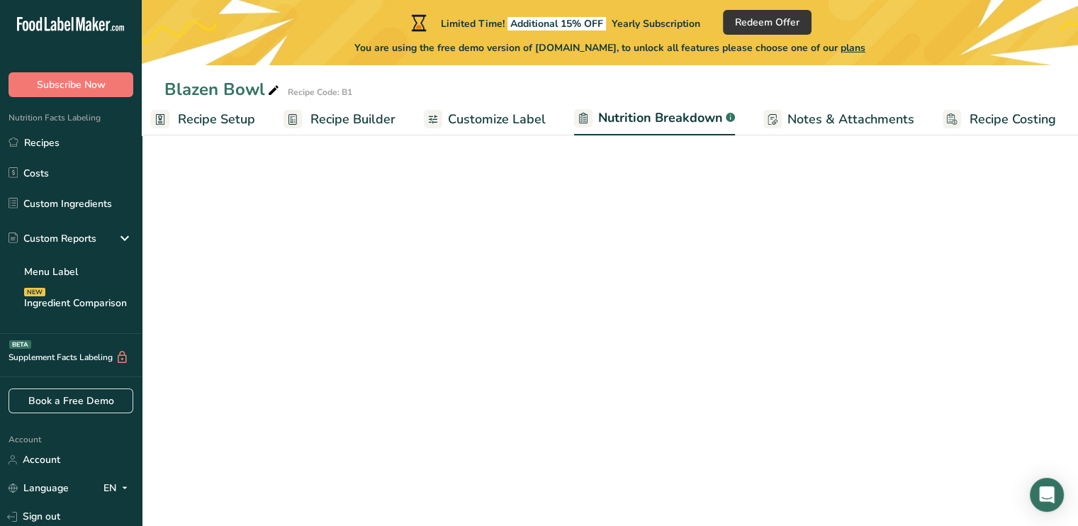
select select "Calories"
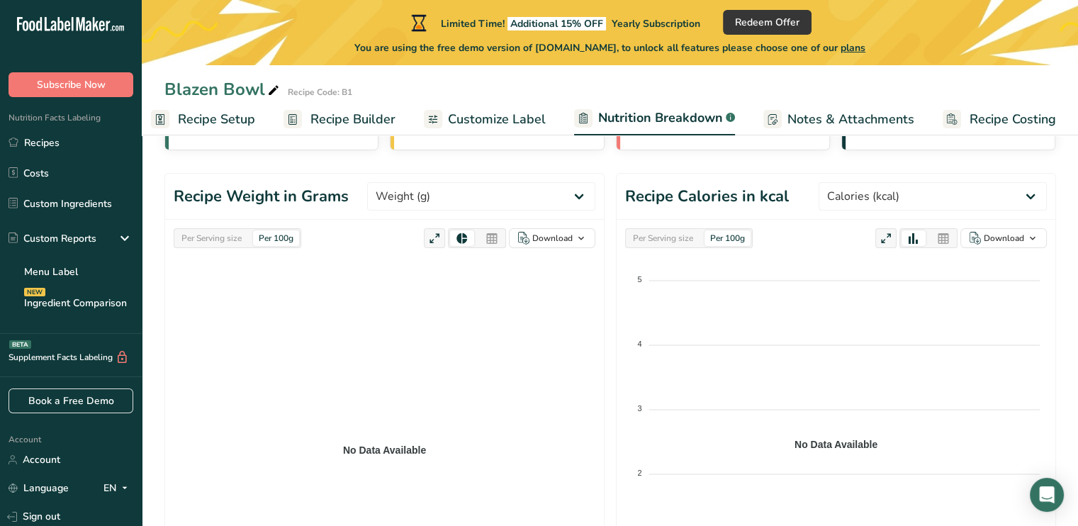
scroll to position [0, 0]
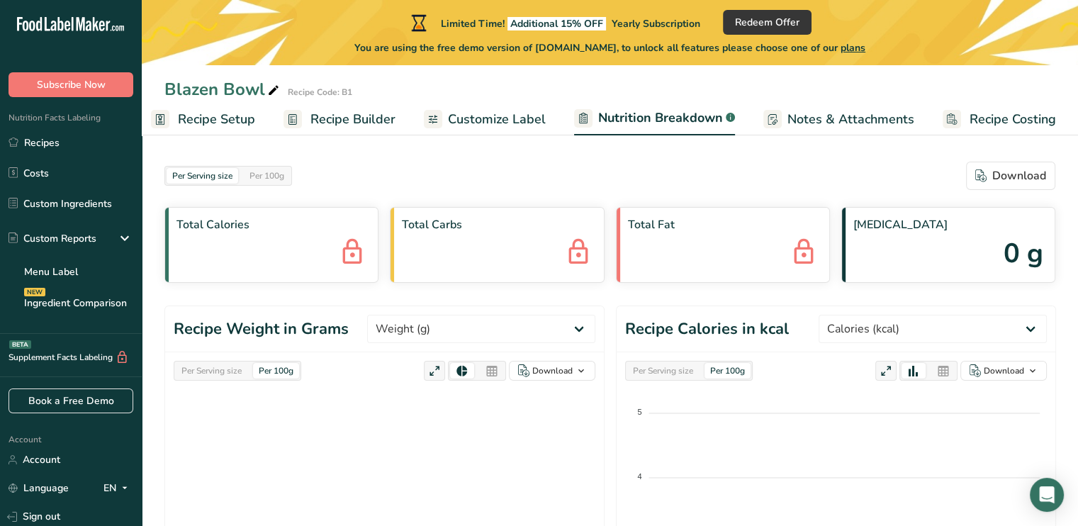
click at [998, 114] on span "Recipe Costing" at bounding box center [1012, 119] width 86 height 19
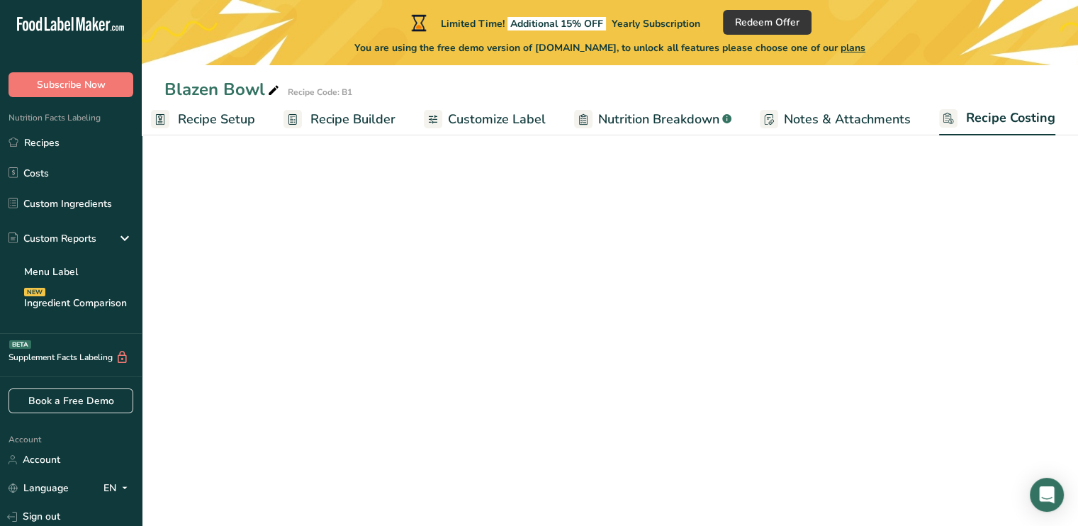
scroll to position [0, 12]
